Goal: Entertainment & Leisure: Consume media (video, audio)

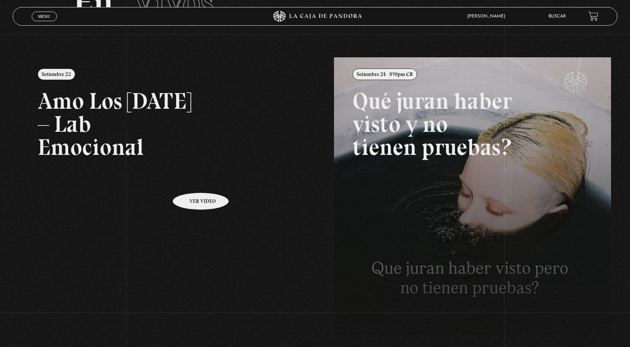
scroll to position [74, 0]
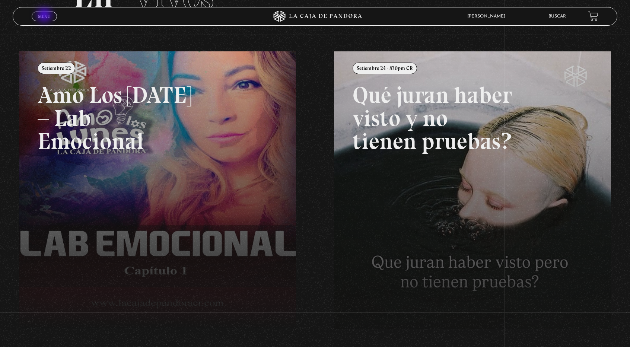
click at [45, 16] on span "Menu" at bounding box center [44, 16] width 12 height 4
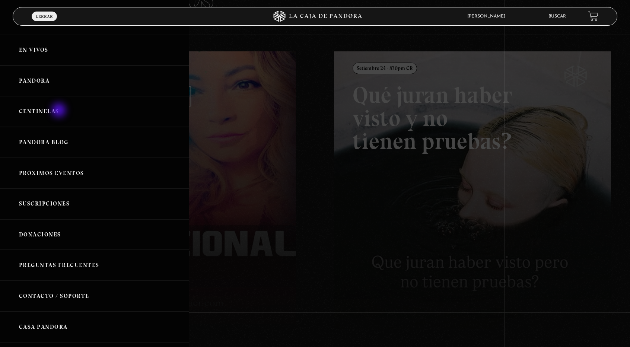
click at [60, 111] on link "Centinelas" at bounding box center [94, 111] width 189 height 31
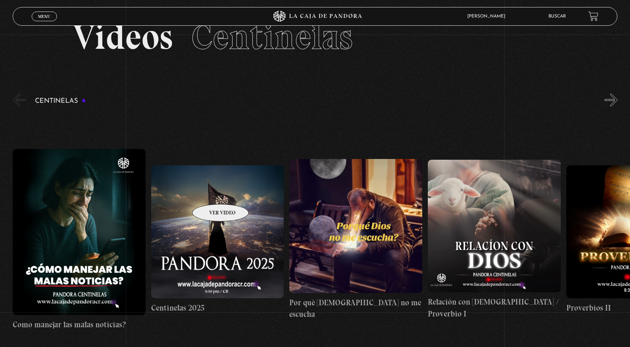
scroll to position [37, 0]
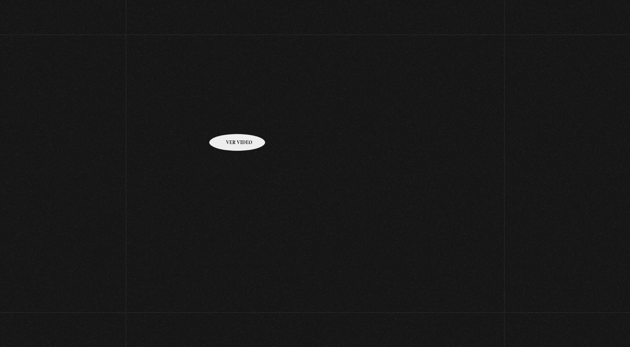
scroll to position [78, 0]
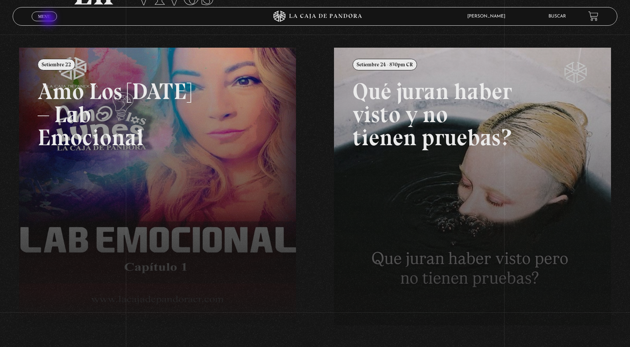
click at [45, 17] on span "Menu" at bounding box center [44, 16] width 12 height 4
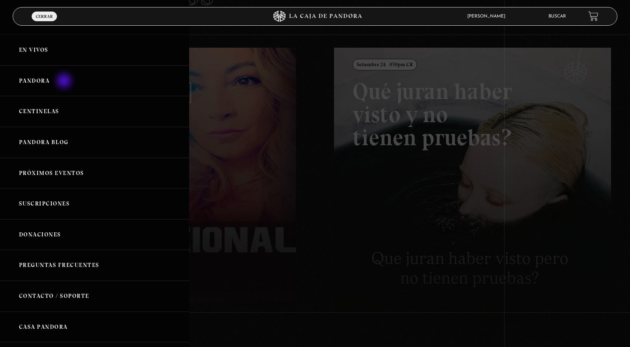
click at [65, 81] on link "Pandora" at bounding box center [94, 80] width 189 height 31
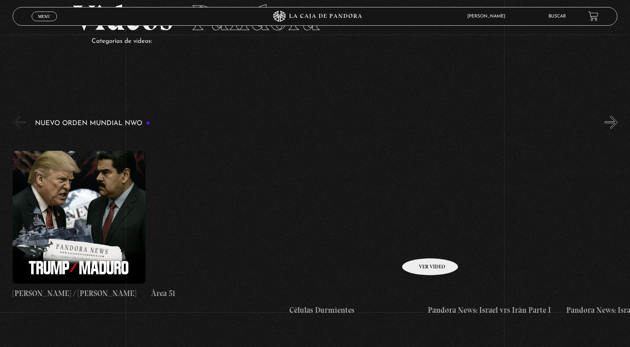
scroll to position [74, 0]
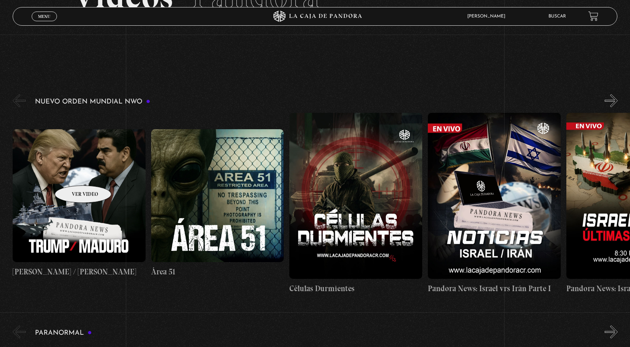
click at [73, 174] on figure at bounding box center [79, 195] width 133 height 133
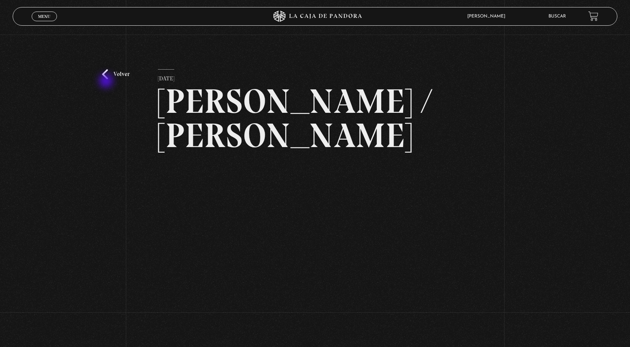
click at [107, 81] on div "Volver [DATE] [PERSON_NAME] / [GEOGRAPHIC_DATA] WhatsApp Twitter Messenger Email" at bounding box center [315, 205] width 630 height 340
drag, startPoint x: 103, startPoint y: 71, endPoint x: 111, endPoint y: 72, distance: 8.2
click at [111, 72] on div "Volver [DATE] [PERSON_NAME] / [GEOGRAPHIC_DATA] WhatsApp Twitter Messenger Email" at bounding box center [315, 205] width 630 height 340
click at [111, 72] on link "Volver" at bounding box center [116, 74] width 28 height 10
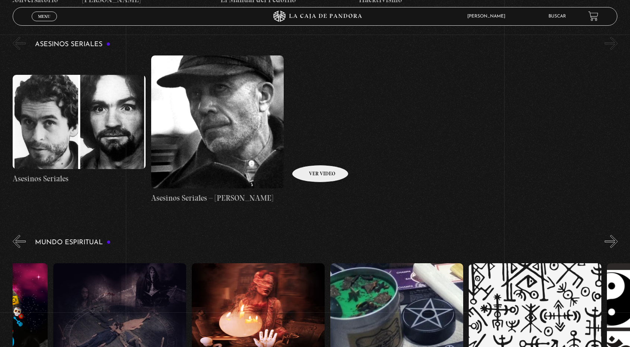
scroll to position [2117, 0]
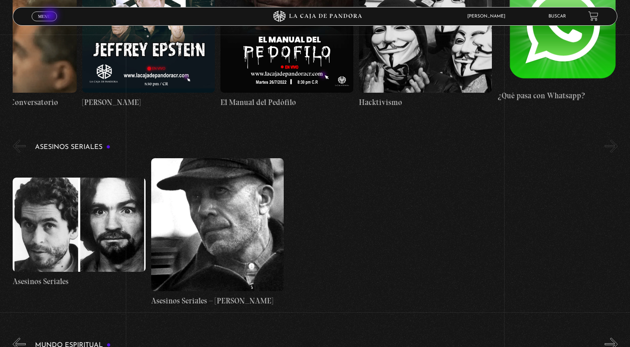
click at [51, 16] on link "Menu Cerrar" at bounding box center [44, 17] width 25 height 10
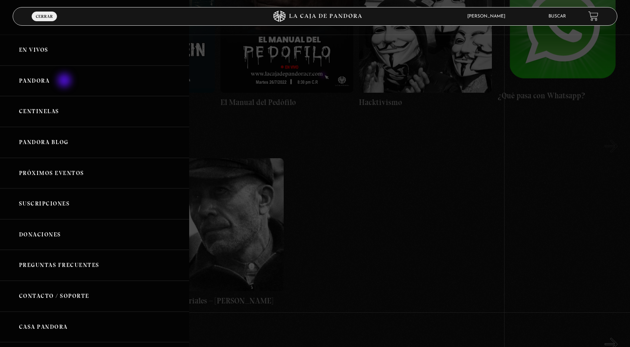
click at [65, 81] on link "Pandora" at bounding box center [94, 80] width 189 height 31
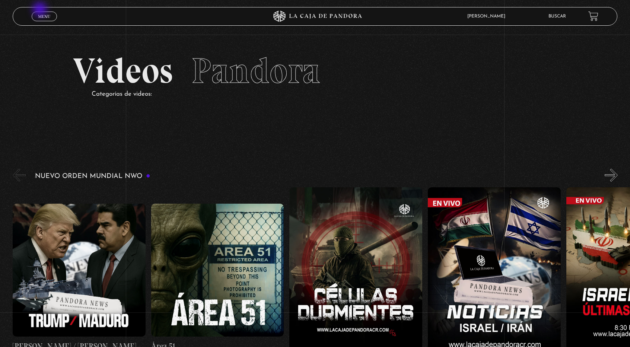
click at [41, 10] on div "Menu Cerrar" at bounding box center [126, 16] width 189 height 18
click at [42, 17] on span "Menu" at bounding box center [44, 16] width 12 height 4
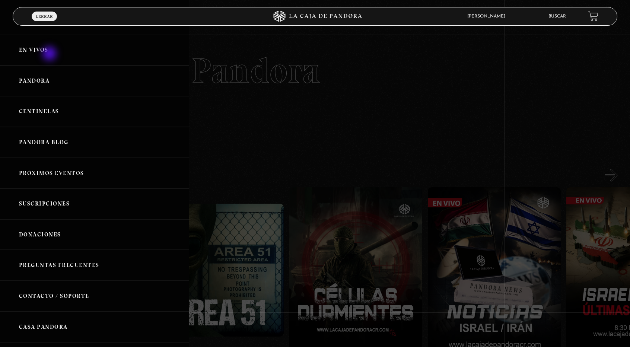
click at [50, 54] on link "En vivos" at bounding box center [94, 50] width 189 height 31
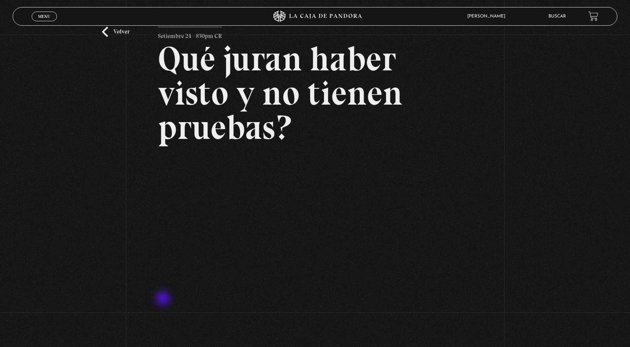
scroll to position [43, 0]
click at [561, 106] on div "Volver Setiembre 24 - 830pm CR Qué juran haber visto y no tienen pruebas?" at bounding box center [315, 169] width 630 height 355
click at [45, 16] on span "Menu" at bounding box center [44, 16] width 12 height 4
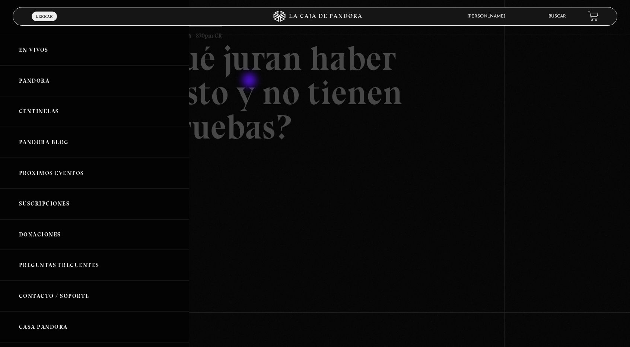
click at [250, 81] on div at bounding box center [315, 173] width 630 height 347
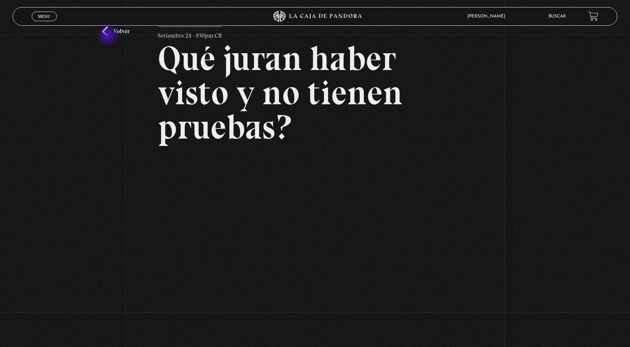
click at [108, 36] on link "Volver" at bounding box center [116, 31] width 28 height 10
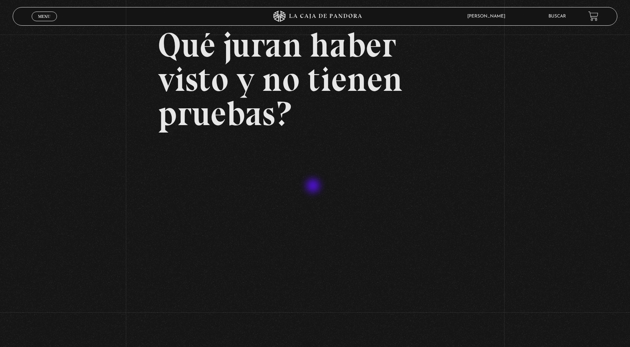
scroll to position [63, 0]
